Goal: Browse casually: Explore the website without a specific task or goal

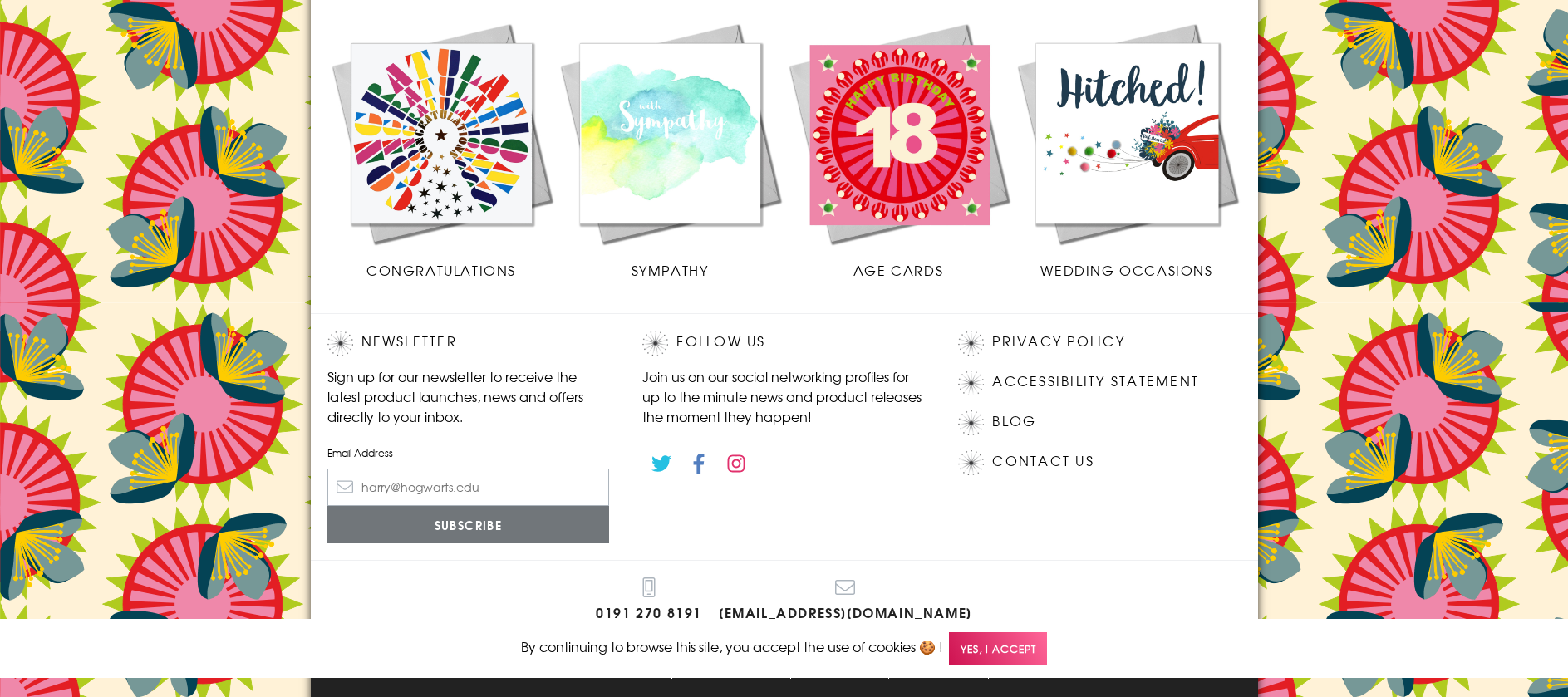
scroll to position [738, 0]
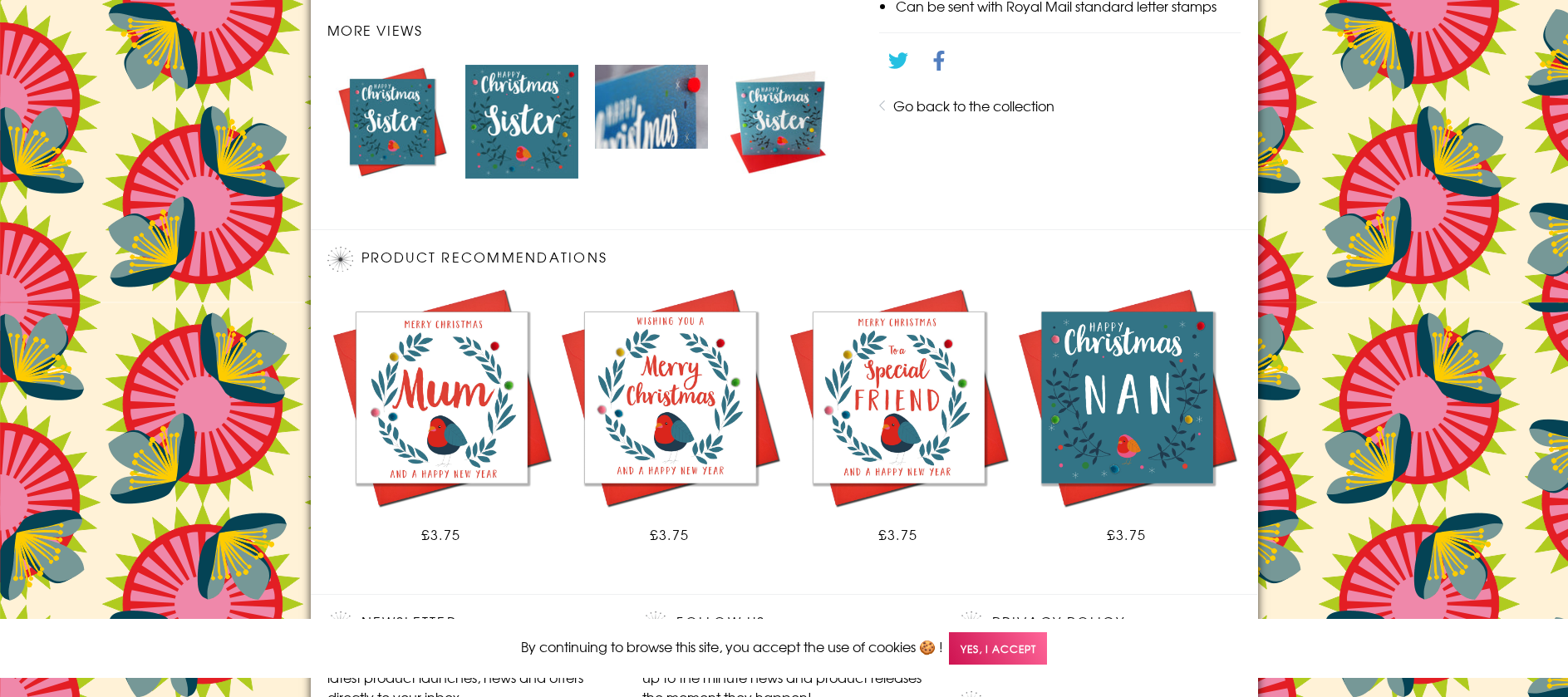
scroll to position [1019, 0]
